Goal: Find specific page/section: Find specific page/section

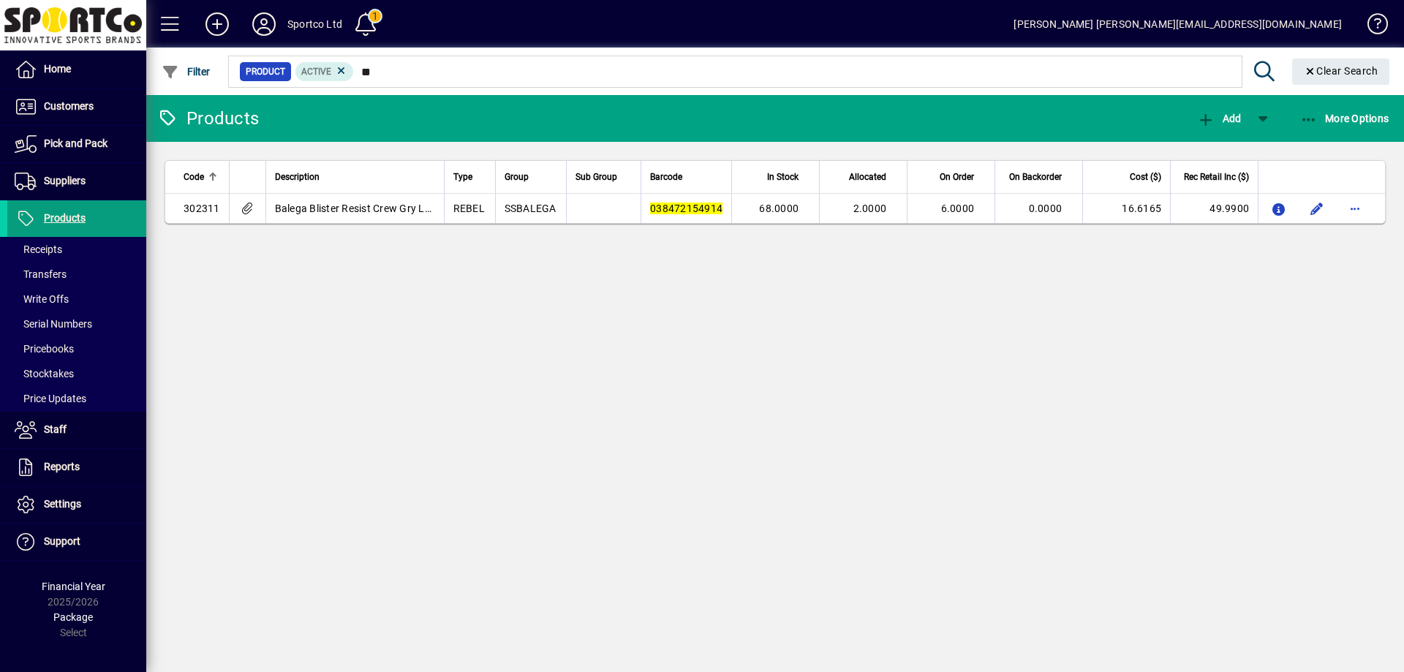
type input "*"
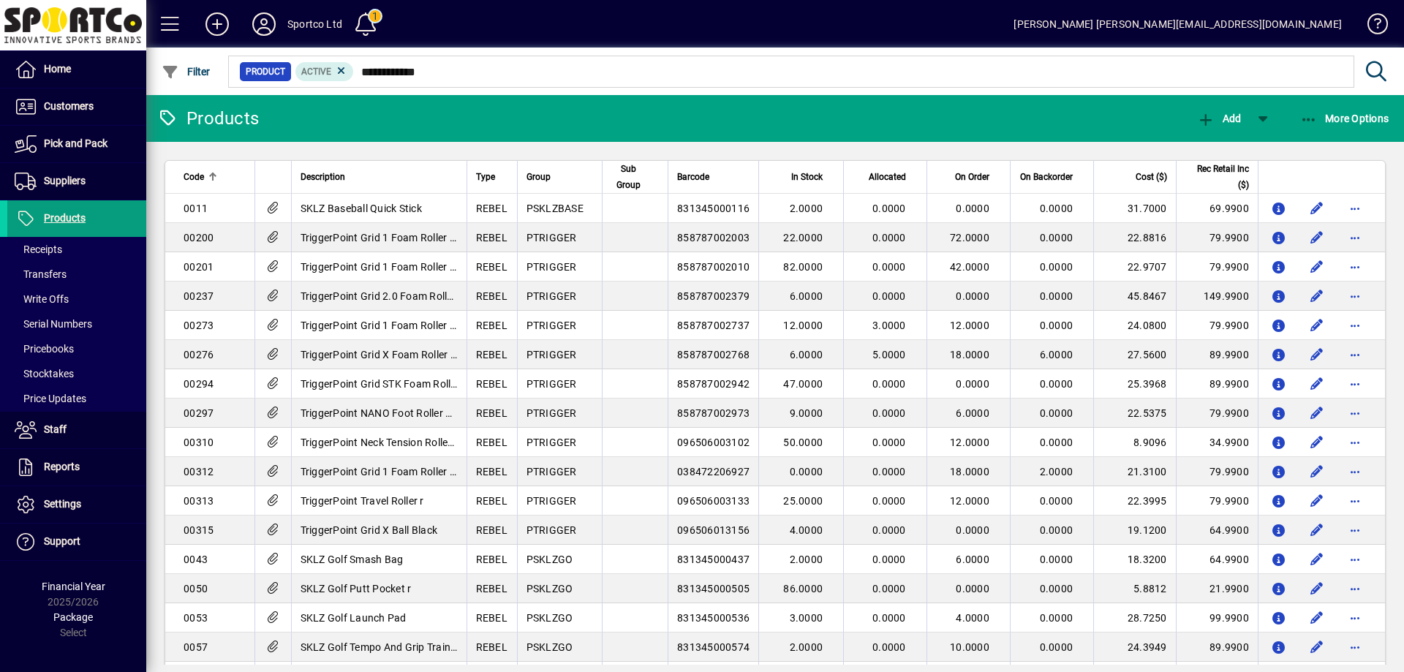
type input "**********"
